Goal: Obtain resource: Download file/media

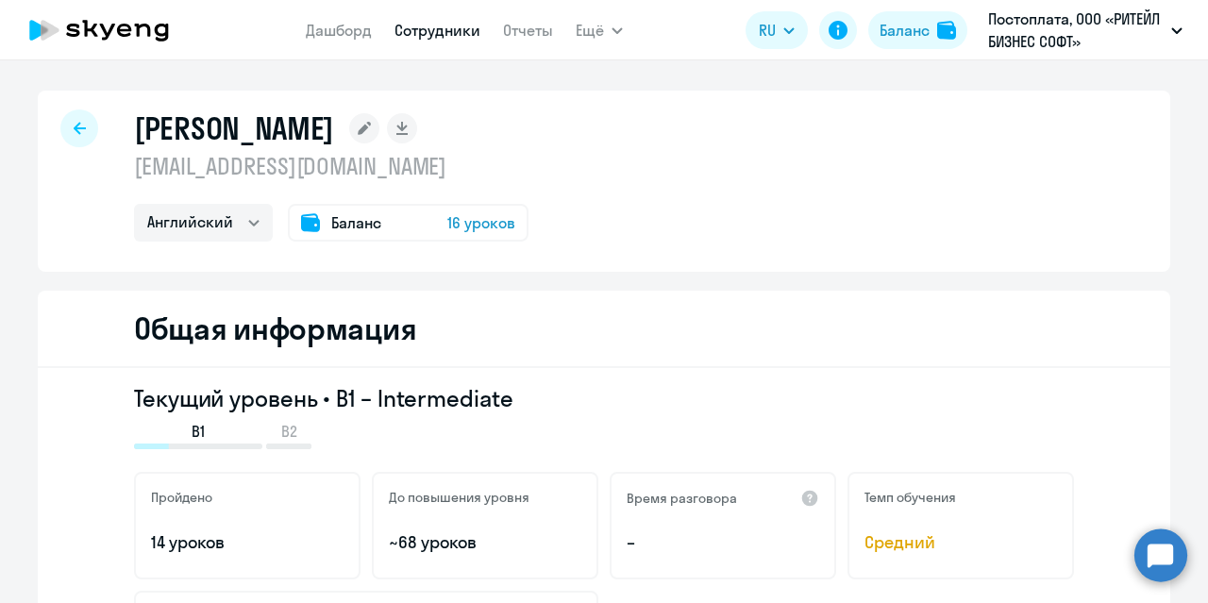
select select "english"
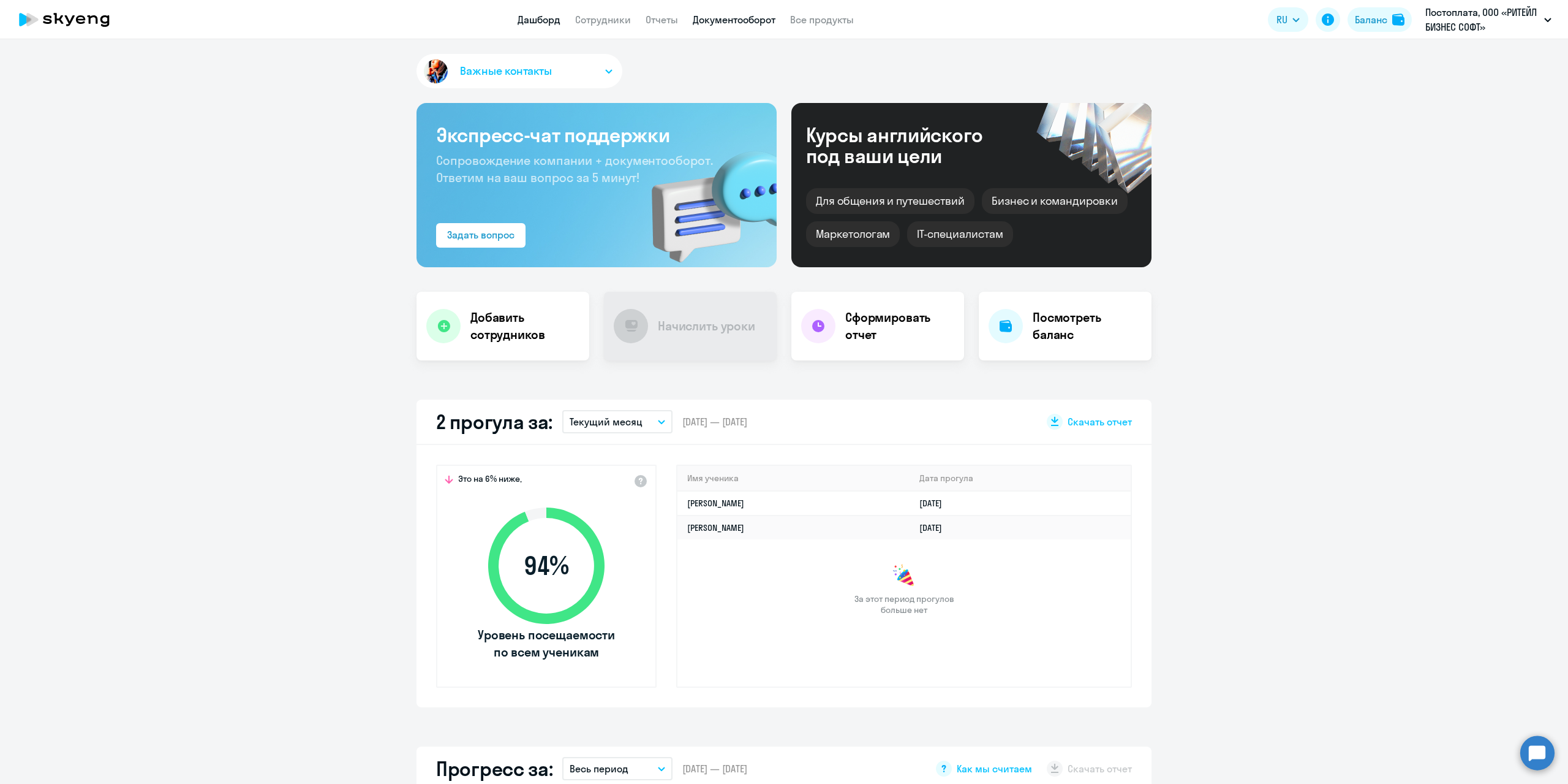
click at [708, 19] on link "Документооборот" at bounding box center [734, 19] width 82 height 12
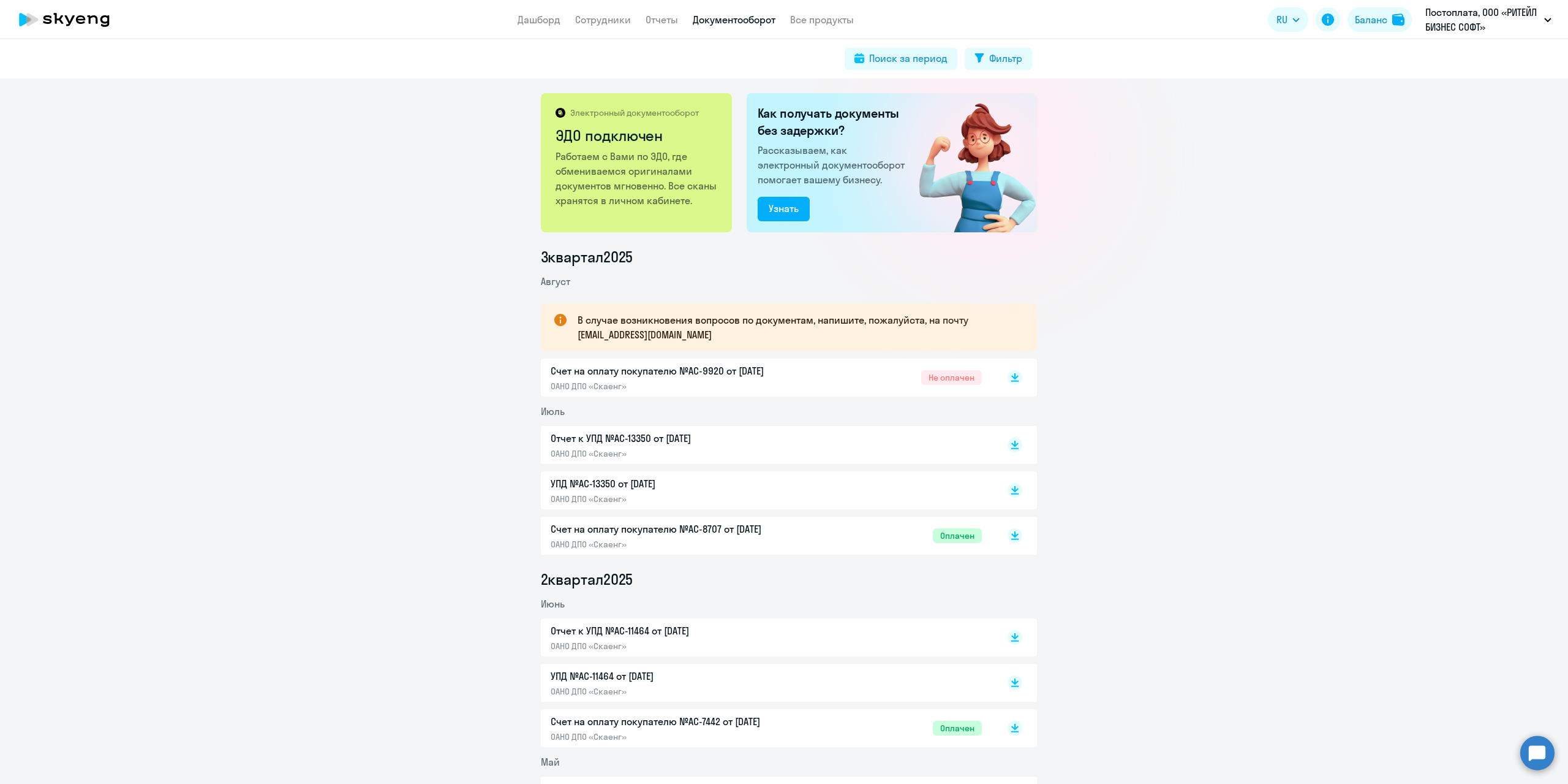
click at [1010, 240] on div at bounding box center [989, 156] width 218 height 218
click at [1012, 381] on icon at bounding box center [1014, 381] width 7 height 1
click at [1547, 20] on icon "button" at bounding box center [1547, 19] width 7 height 5
click at [1524, 11] on p "Постоплата, ООО «РИТЕЙЛ БИЗНЕС СОФТ»" at bounding box center [1482, 19] width 114 height 29
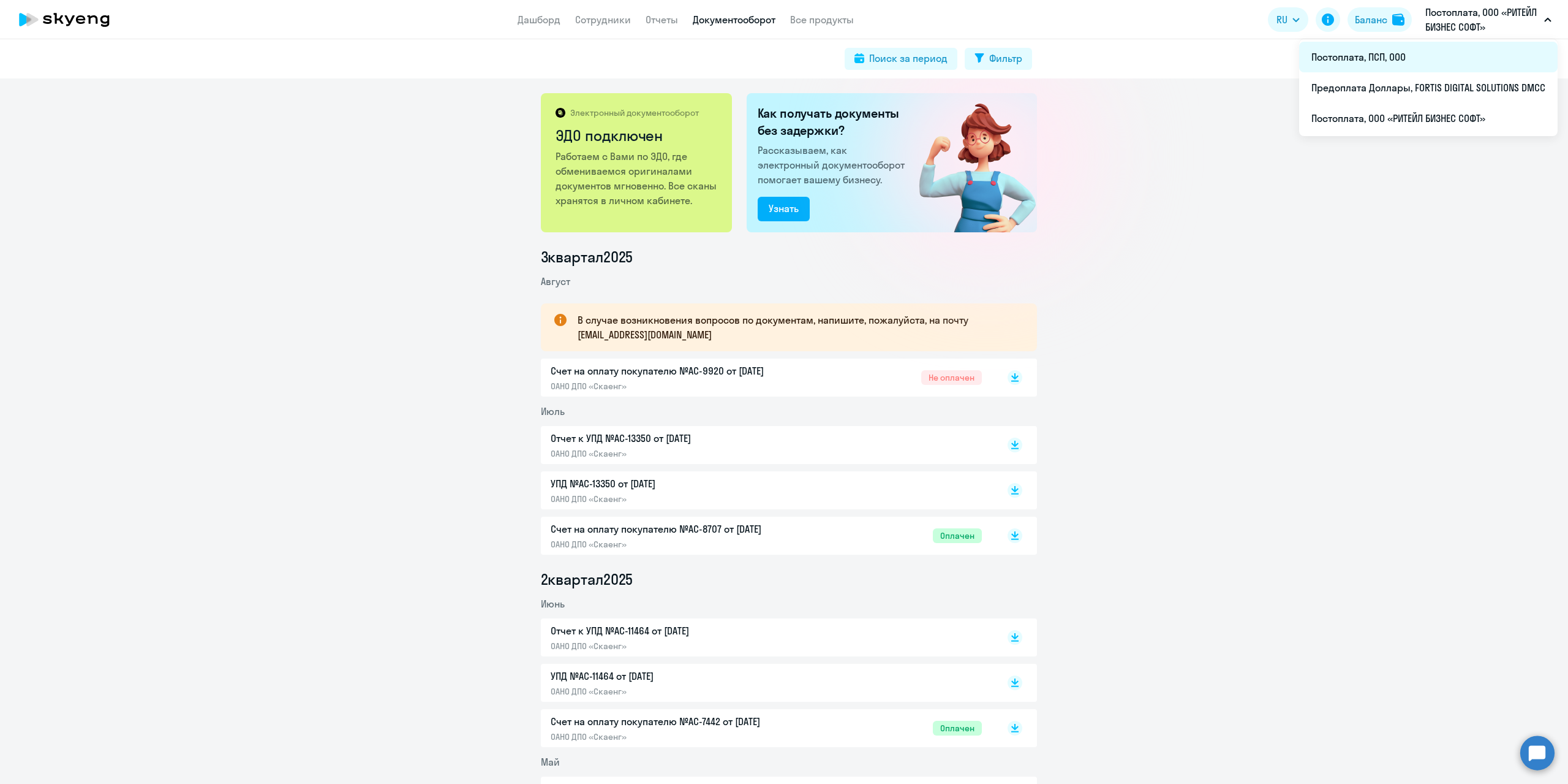
click at [1390, 58] on li "Постоплата, ПСП, ООО" at bounding box center [1428, 57] width 258 height 31
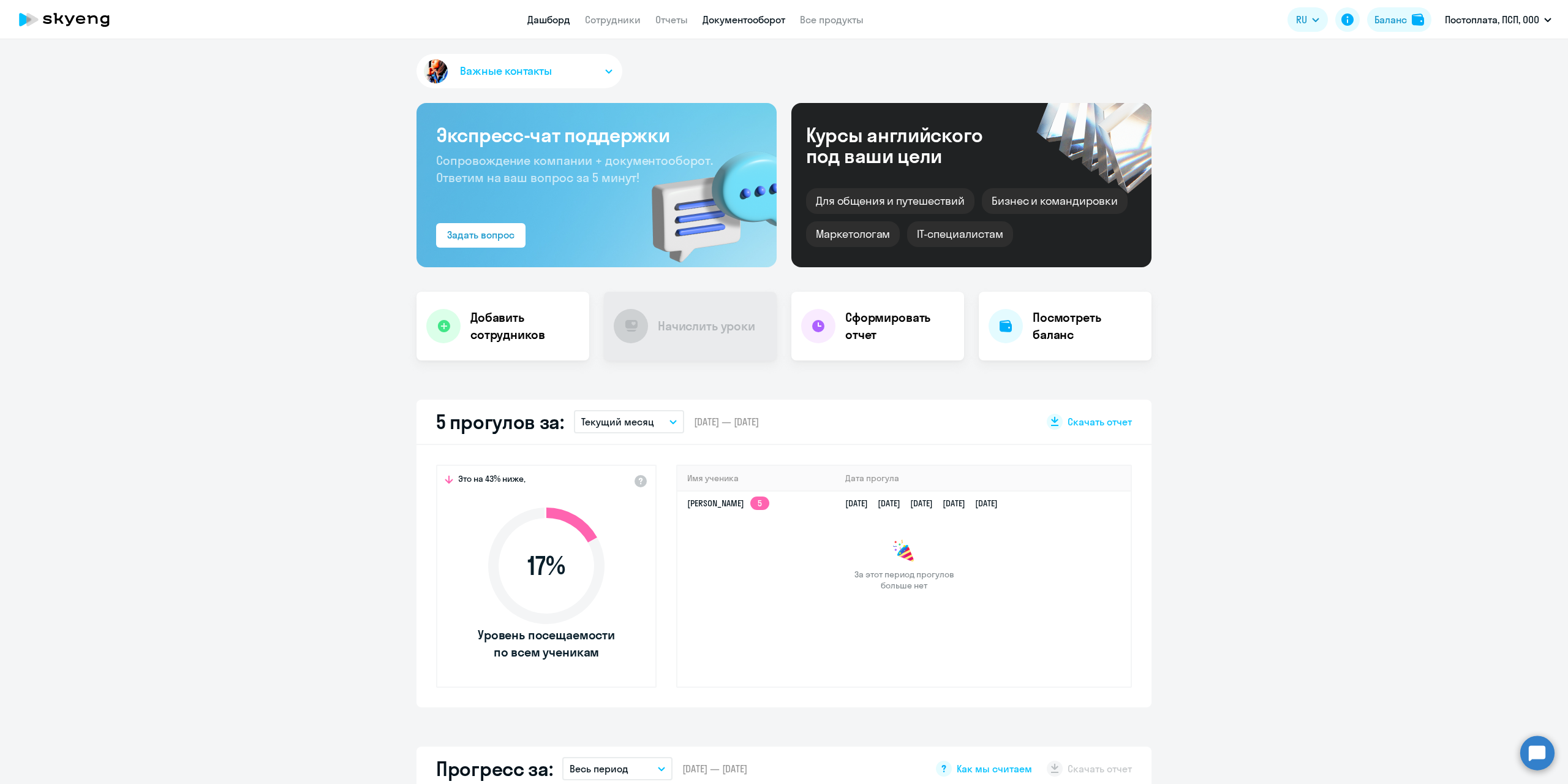
click at [745, 16] on link "Документооборот" at bounding box center [743, 19] width 82 height 12
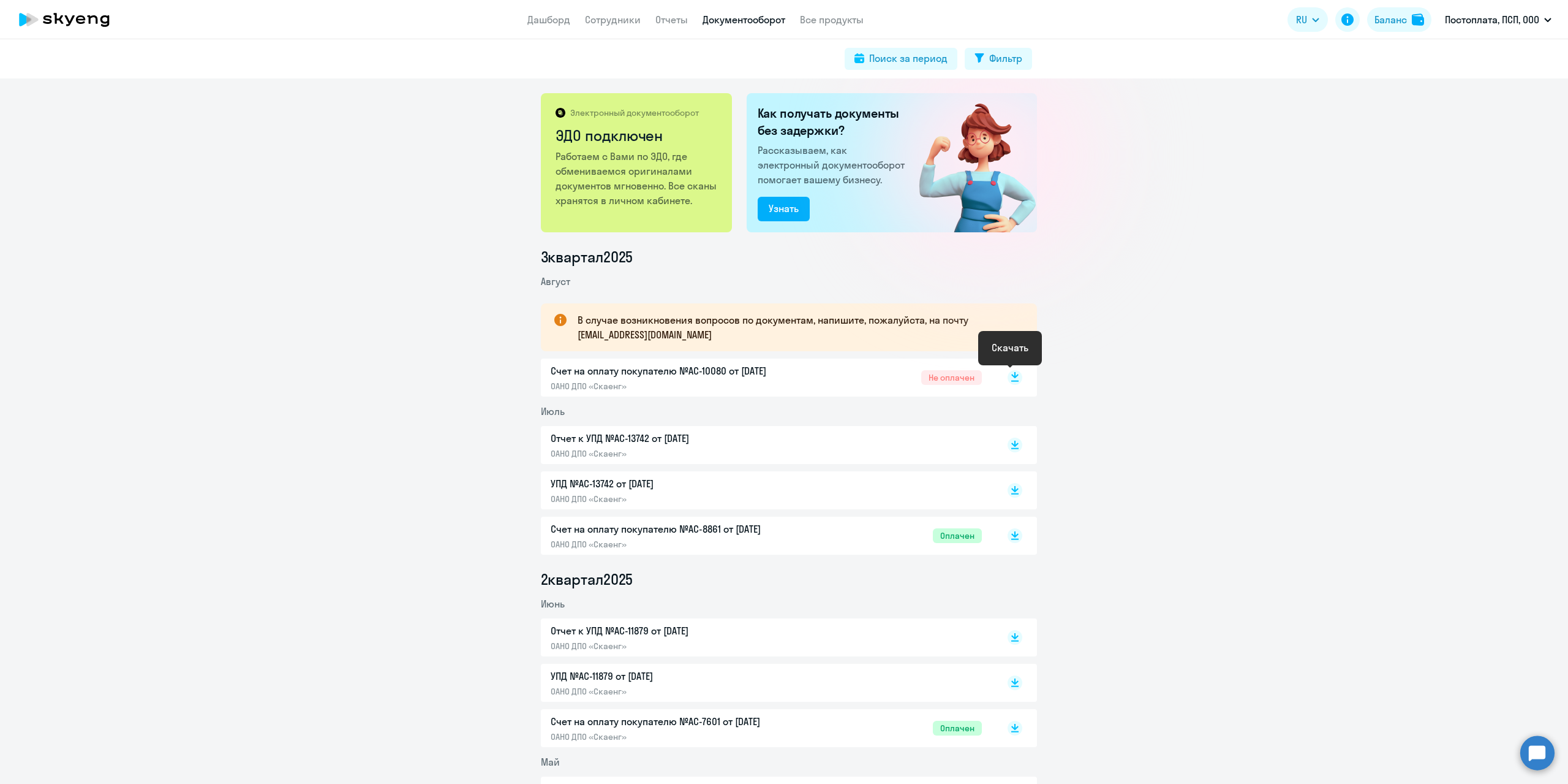
click at [1011, 377] on icon at bounding box center [1014, 375] width 7 height 6
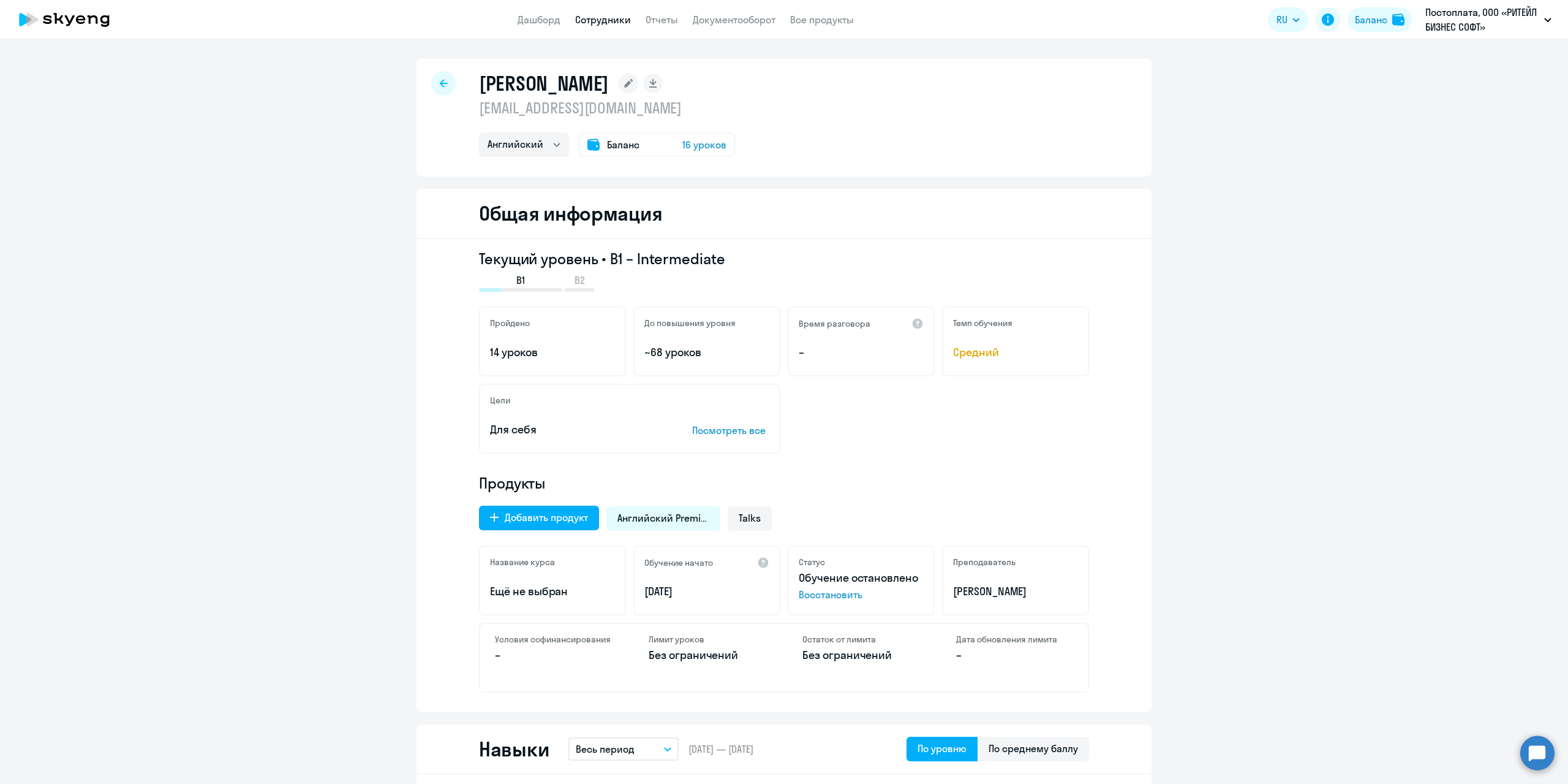
select select "english"
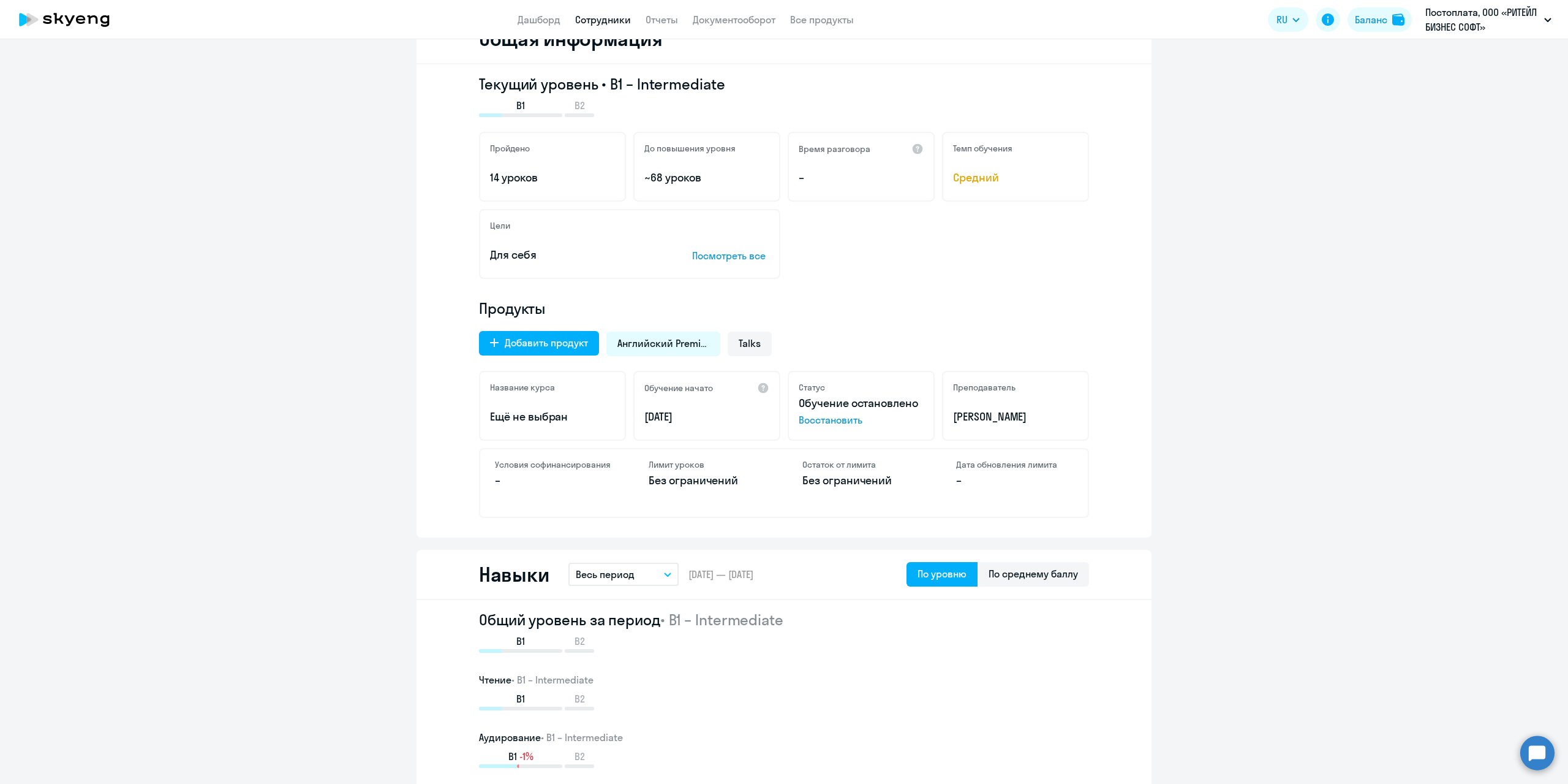
scroll to position [184, 0]
